Goal: Transaction & Acquisition: Purchase product/service

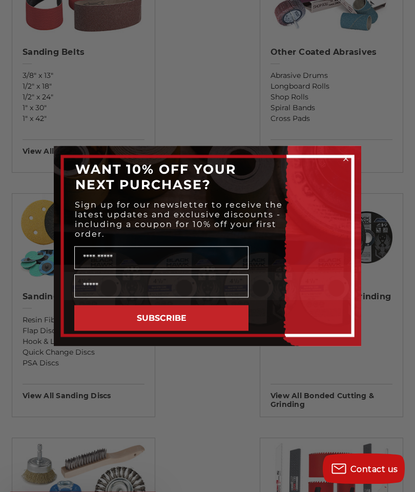
scroll to position [450, 0]
click at [348, 164] on circle "Close dialog" at bounding box center [346, 159] width 10 height 10
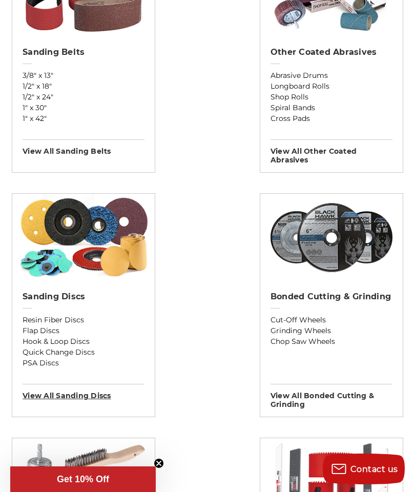
click at [73, 399] on h3 "View All sanding discs" at bounding box center [84, 392] width 122 height 16
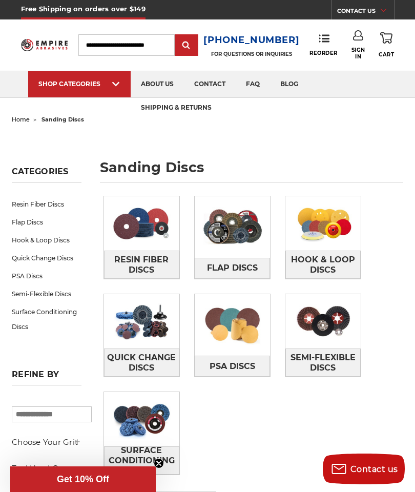
click at [153, 242] on img at bounding box center [141, 223] width 75 height 54
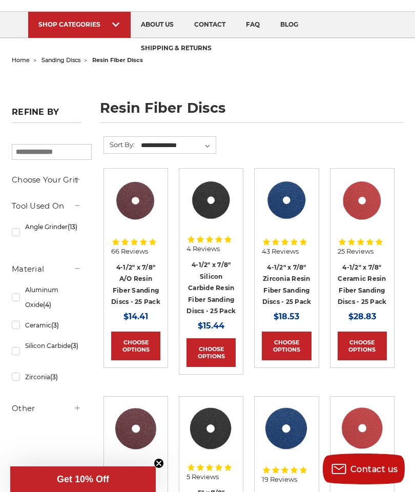
scroll to position [58, 0]
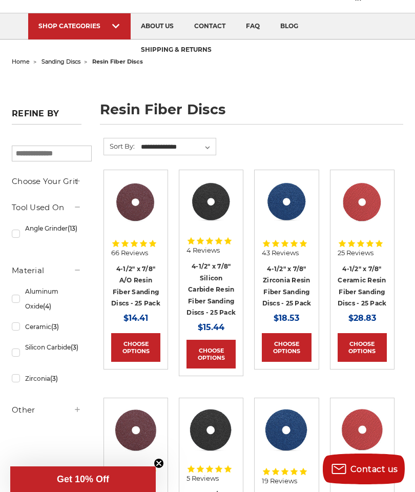
click at [134, 352] on link "Choose Options" at bounding box center [135, 347] width 49 height 29
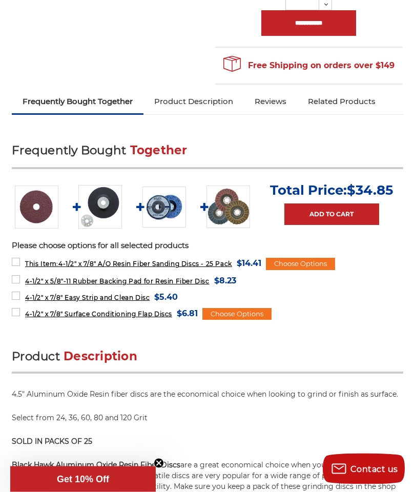
scroll to position [425, 0]
